Goal: Transaction & Acquisition: Purchase product/service

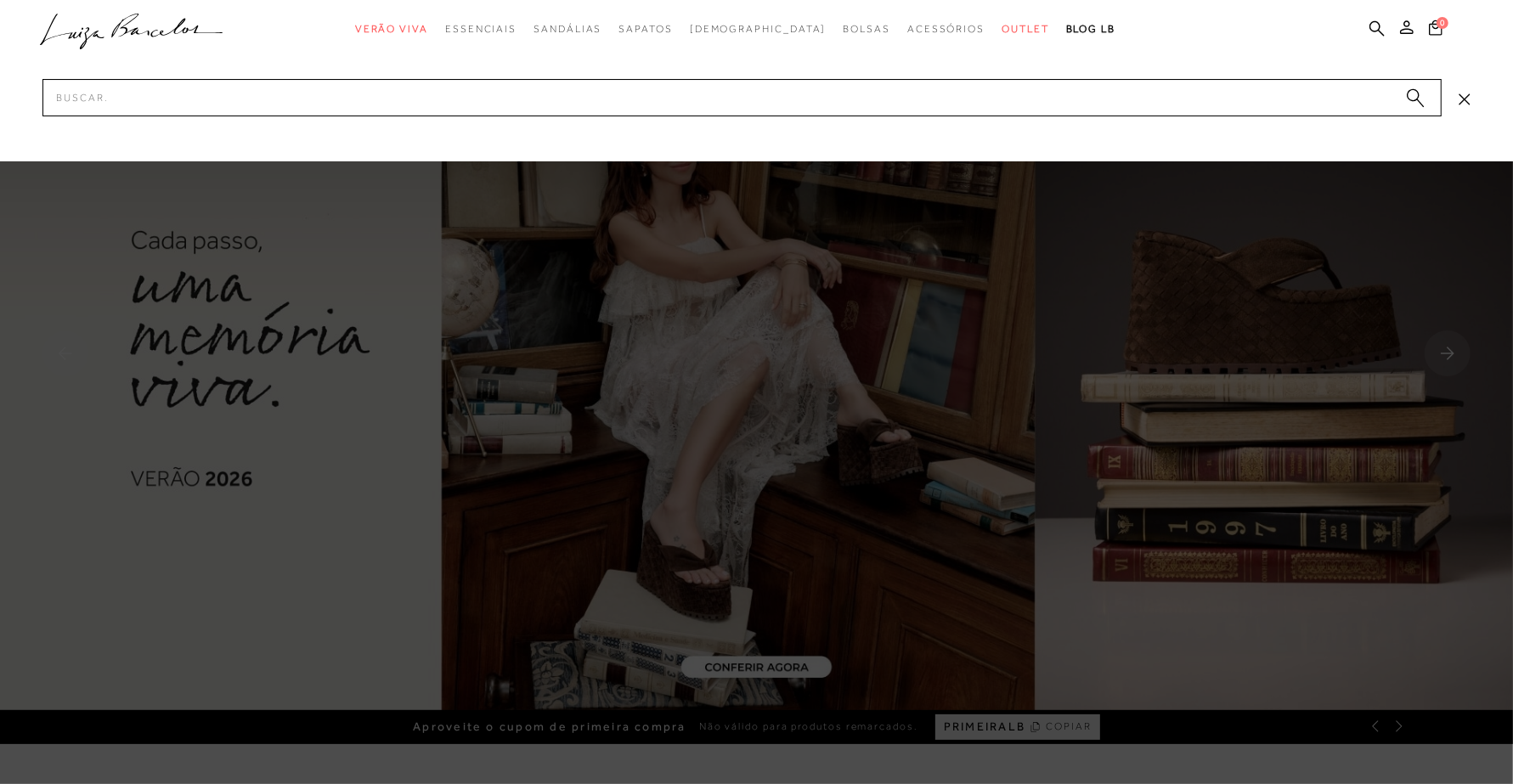
click at [885, 96] on input "Pesquisar" at bounding box center [742, 98] width 1399 height 38
type input "129600261436"
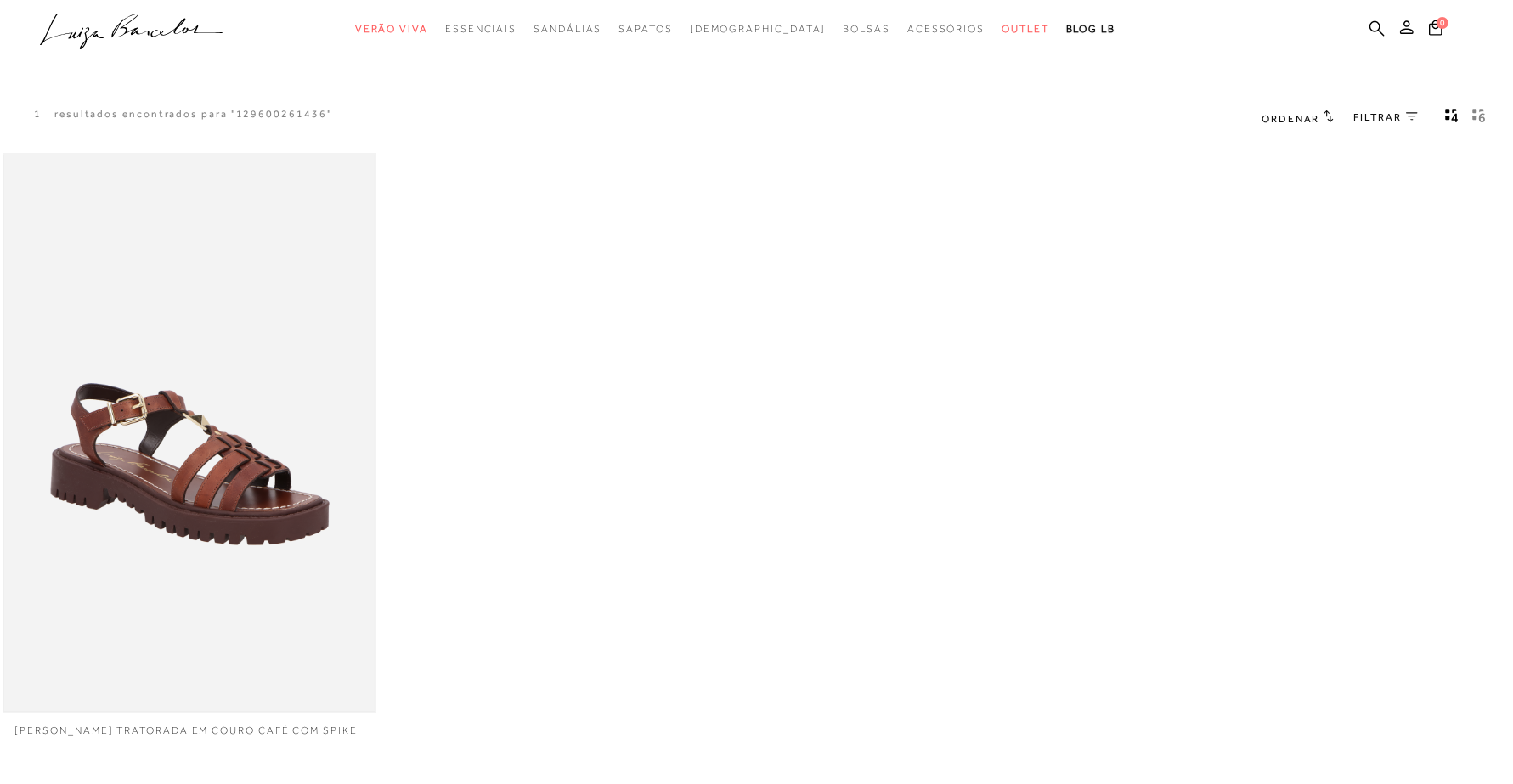
click at [259, 455] on img at bounding box center [188, 432] width 370 height 555
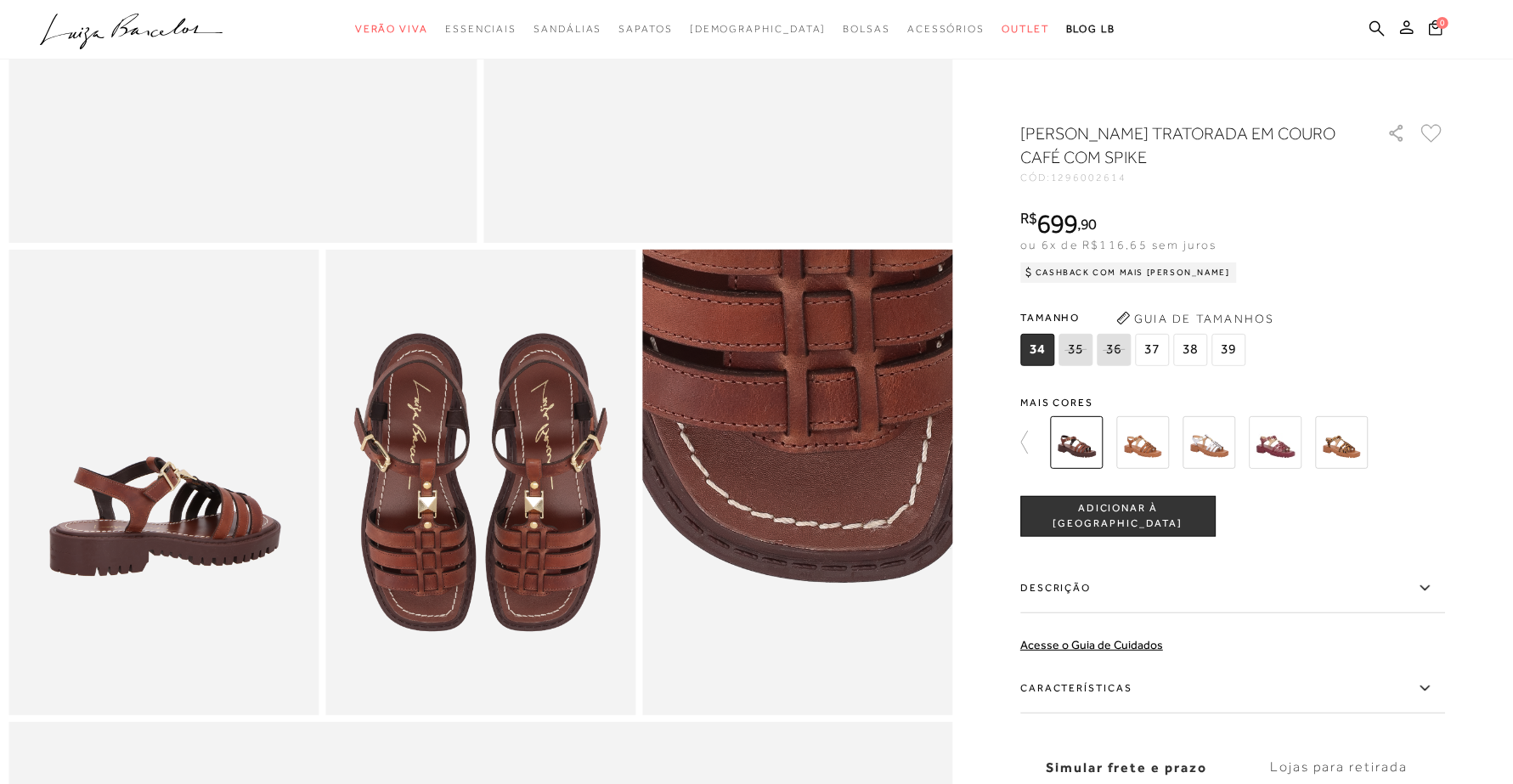
scroll to position [579, 0]
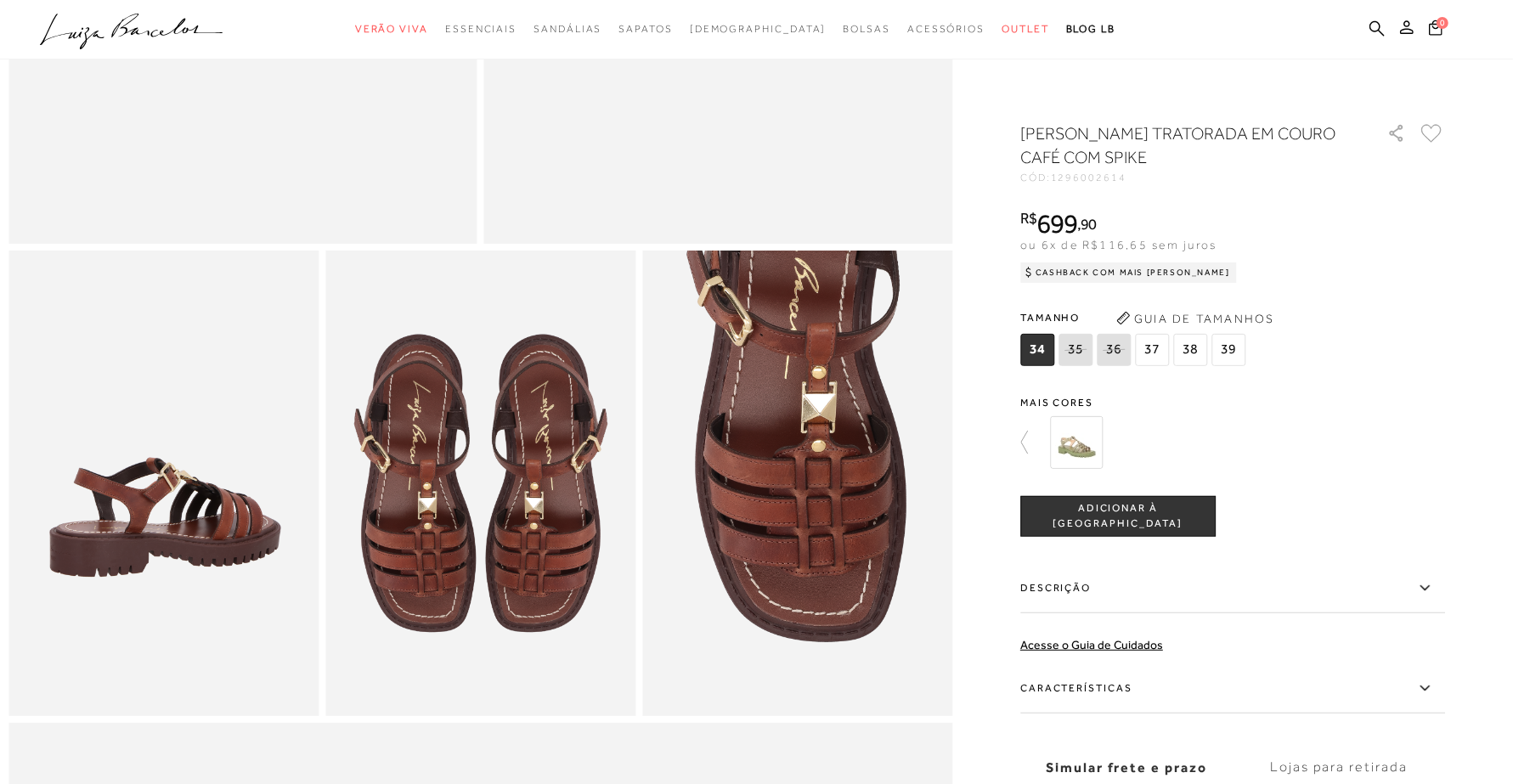
click at [1111, 172] on span "1296002614" at bounding box center [1089, 177] width 76 height 12
copy span "1296002614"
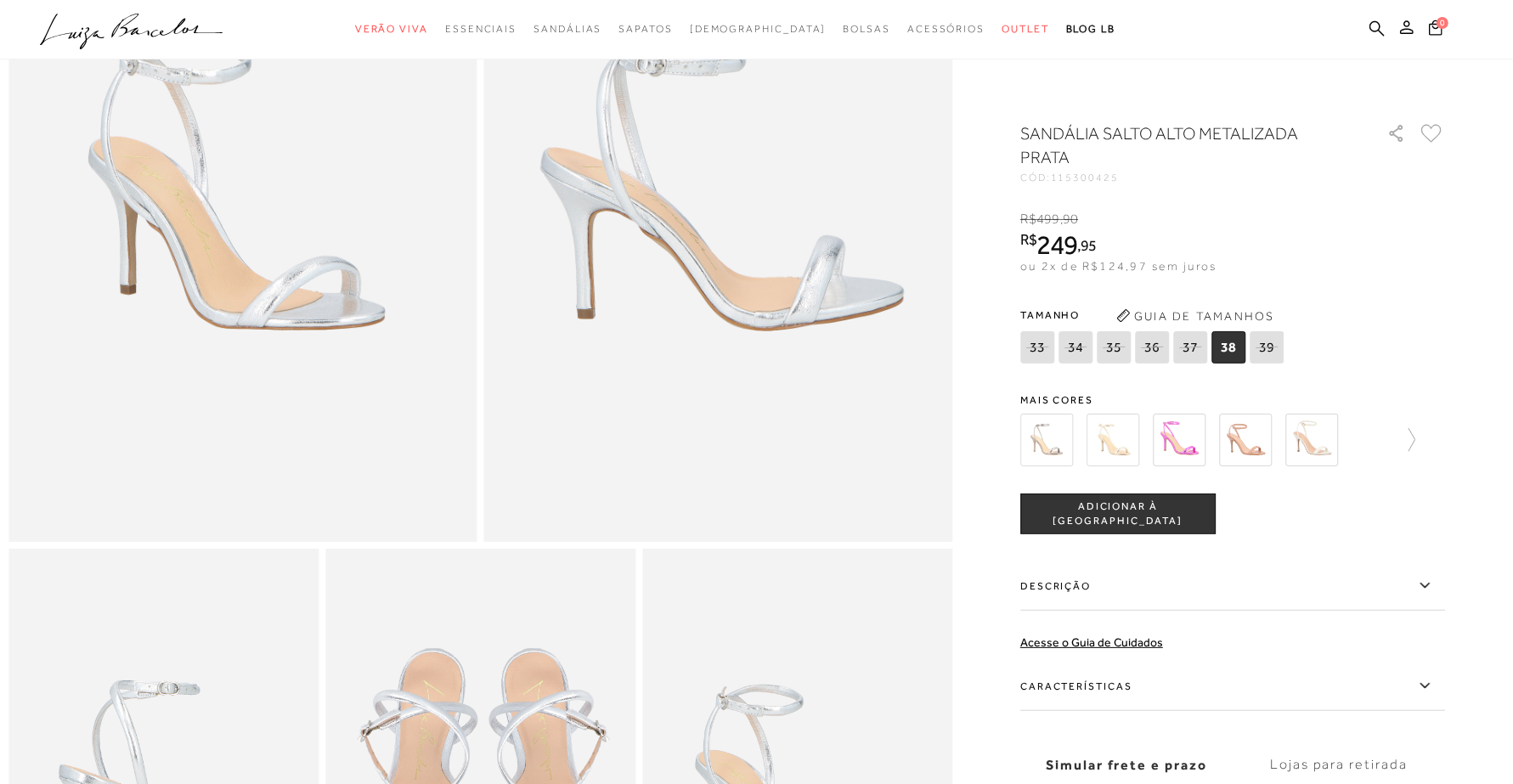
scroll to position [212, 0]
